Goal: Task Accomplishment & Management: Manage account settings

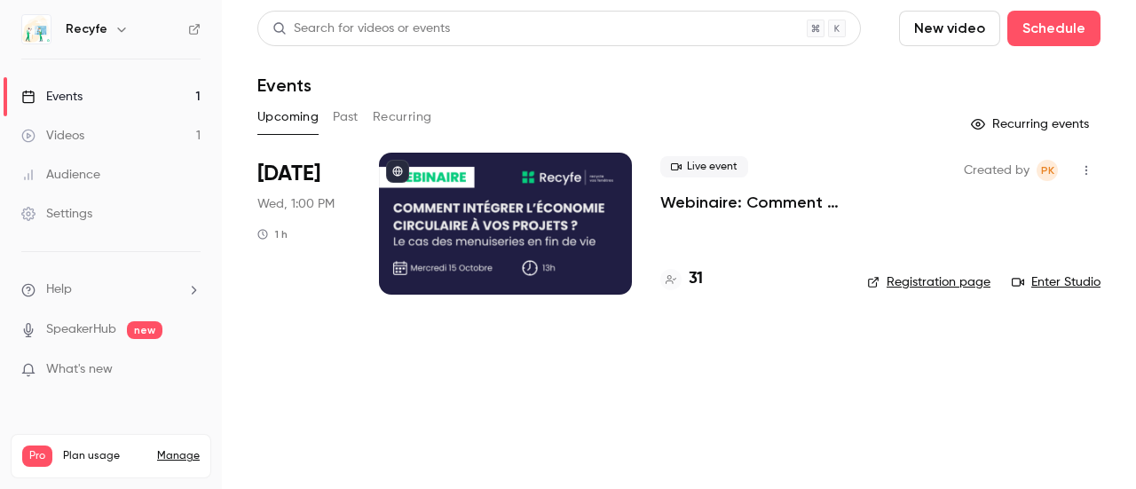
click at [682, 209] on p "Webinaire: Comment intégrer l'économie circulaire dans vos projets ?" at bounding box center [749, 202] width 178 height 21
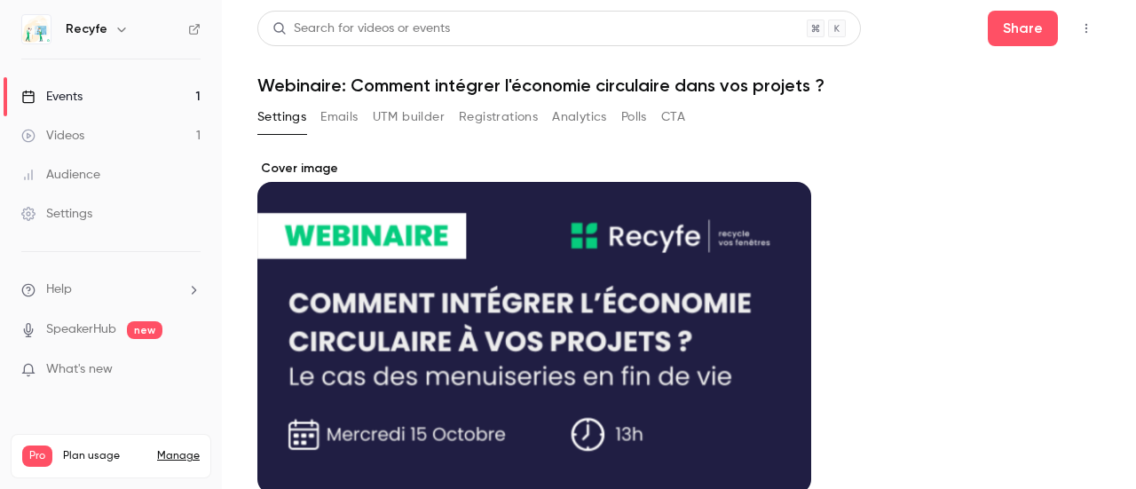
click at [484, 111] on button "Registrations" at bounding box center [498, 117] width 79 height 28
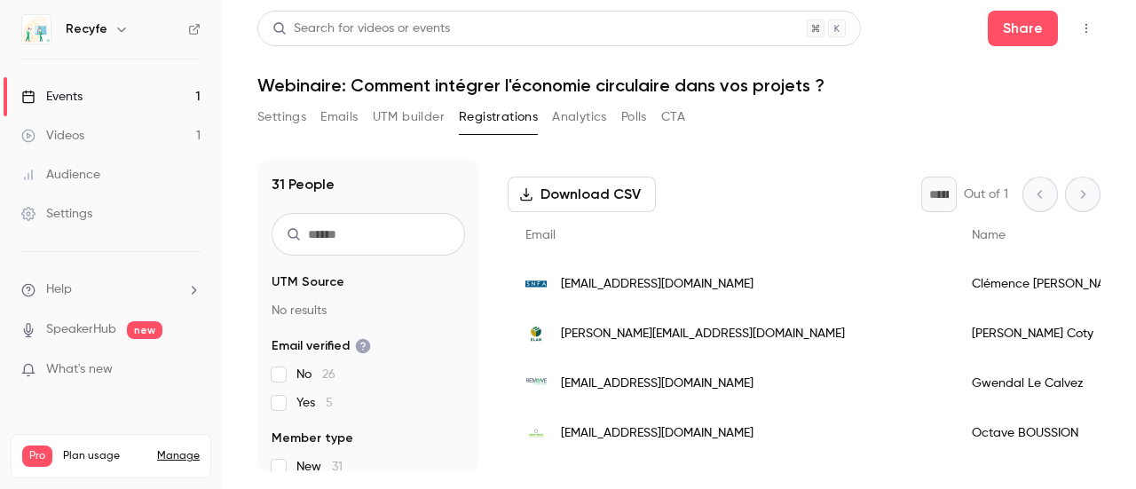
scroll to position [98, 0]
